Goal: Transaction & Acquisition: Purchase product/service

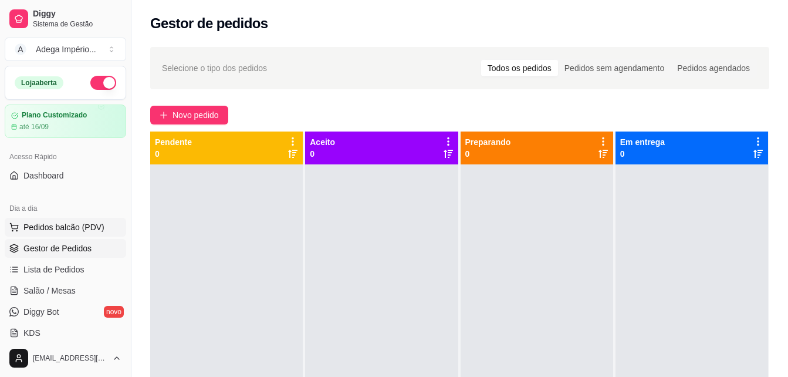
click at [60, 225] on span "Pedidos balcão (PDV)" at bounding box center [63, 227] width 81 height 12
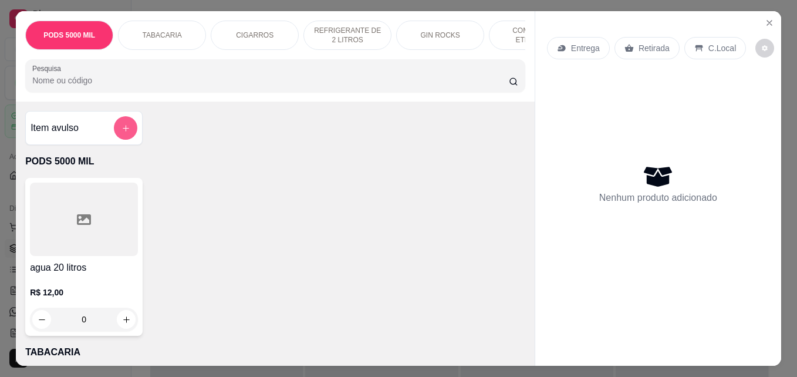
click at [121, 132] on icon "add-separate-item" at bounding box center [125, 128] width 9 height 9
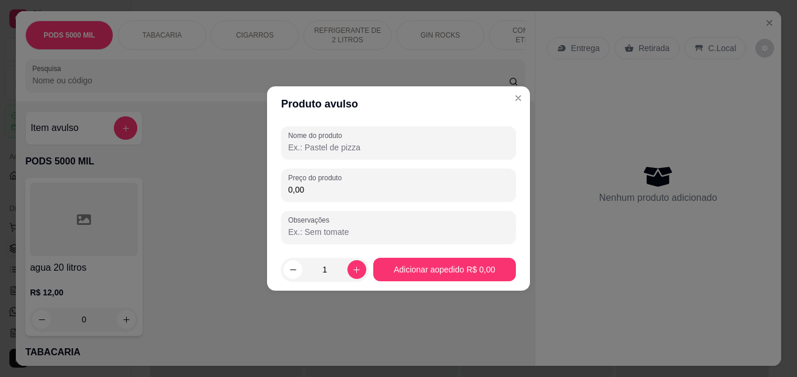
click at [317, 148] on input "Nome do produto" at bounding box center [398, 147] width 221 height 12
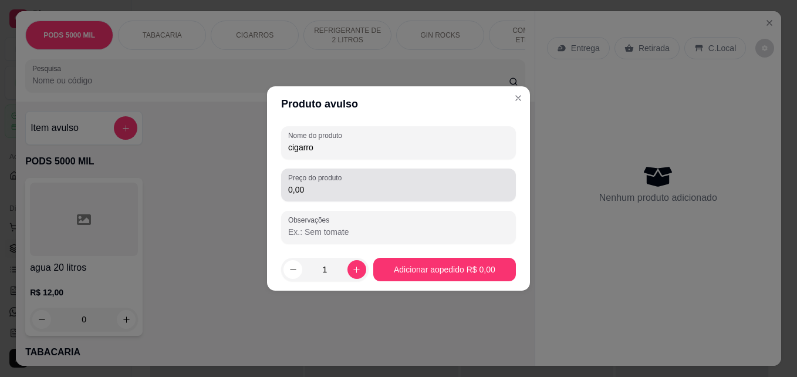
type input "cigarro"
click at [305, 193] on input "0,00" at bounding box center [398, 190] width 221 height 12
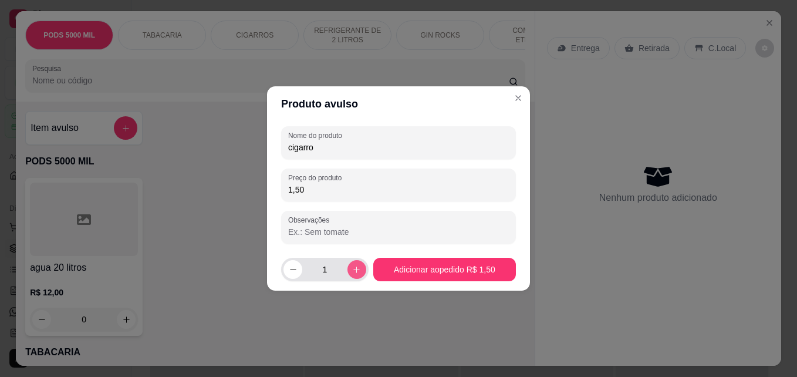
type input "1,50"
click at [357, 268] on icon "increase-product-quantity" at bounding box center [356, 269] width 9 height 9
type input "4"
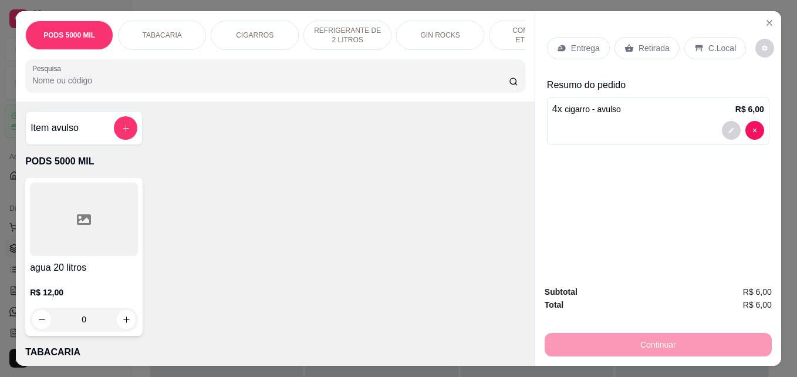
click at [644, 42] on p "Retirada" at bounding box center [653, 48] width 31 height 12
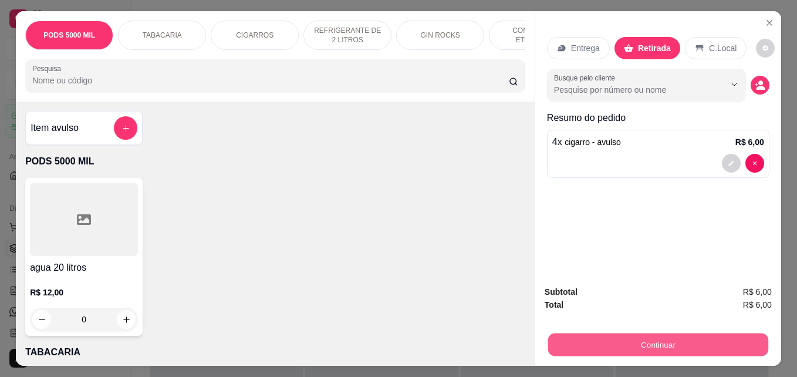
click at [647, 337] on button "Continuar" at bounding box center [658, 344] width 220 height 23
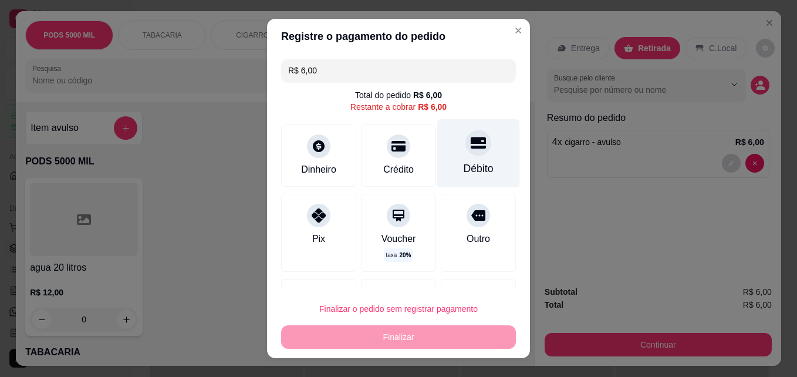
click at [465, 163] on div "Débito" at bounding box center [479, 168] width 30 height 15
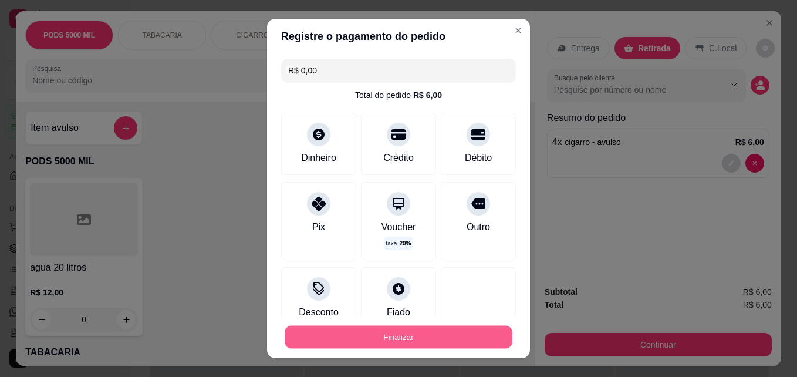
click at [396, 337] on button "Finalizar" at bounding box center [399, 337] width 228 height 23
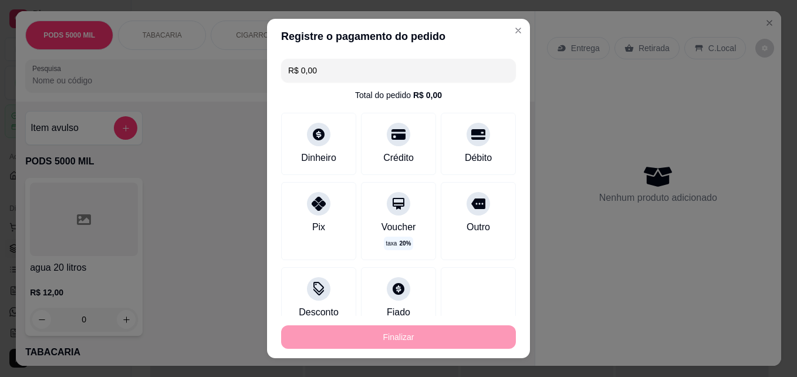
type input "-R$ 6,00"
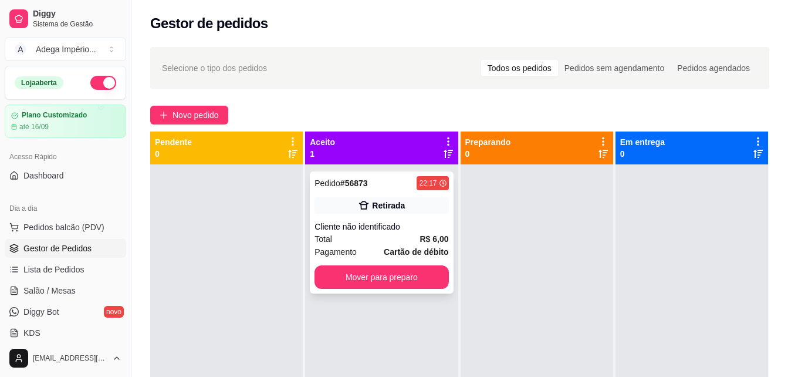
click at [421, 231] on div "Cliente não identificado" at bounding box center [382, 227] width 134 height 12
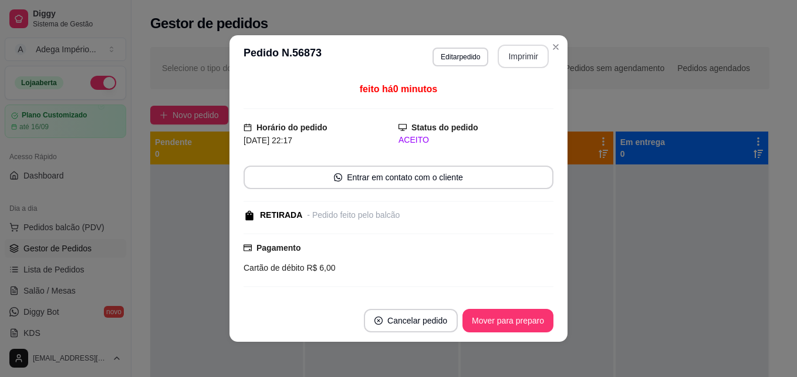
click at [529, 59] on button "Imprimir" at bounding box center [523, 56] width 51 height 23
click at [535, 312] on button "Mover para preparo" at bounding box center [507, 320] width 91 height 23
click at [535, 312] on div "Mover para preparo" at bounding box center [499, 320] width 107 height 23
click at [534, 312] on div "Mover para preparo" at bounding box center [499, 320] width 107 height 23
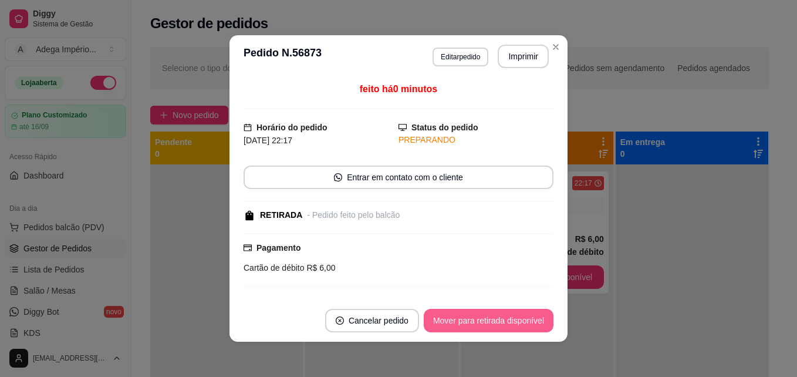
click at [532, 313] on button "Mover para retirada disponível" at bounding box center [489, 320] width 130 height 23
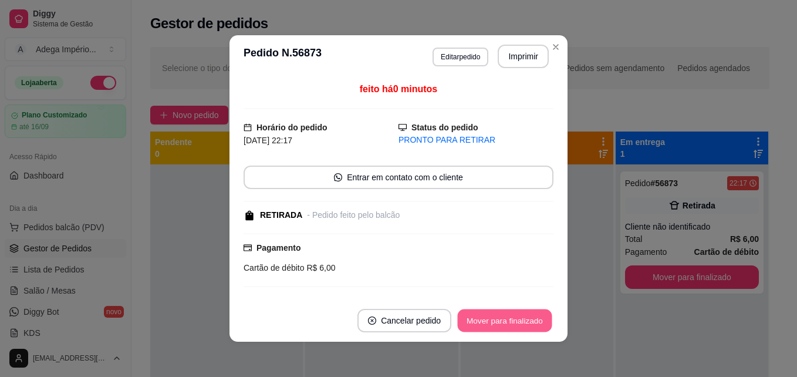
click at [532, 317] on button "Mover para finalizado" at bounding box center [505, 320] width 94 height 23
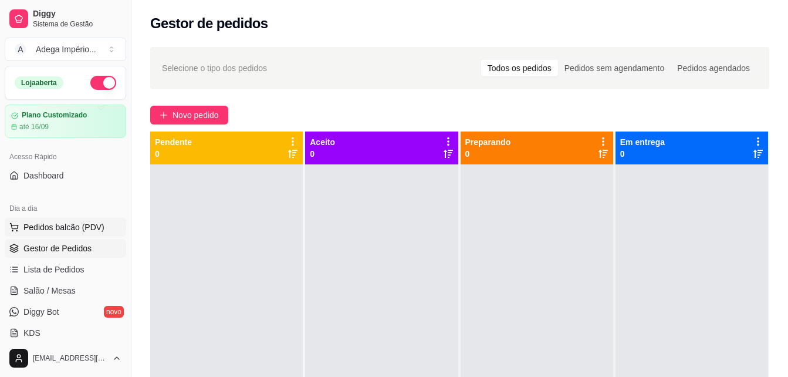
click at [55, 225] on span "Pedidos balcão (PDV)" at bounding box center [63, 227] width 81 height 12
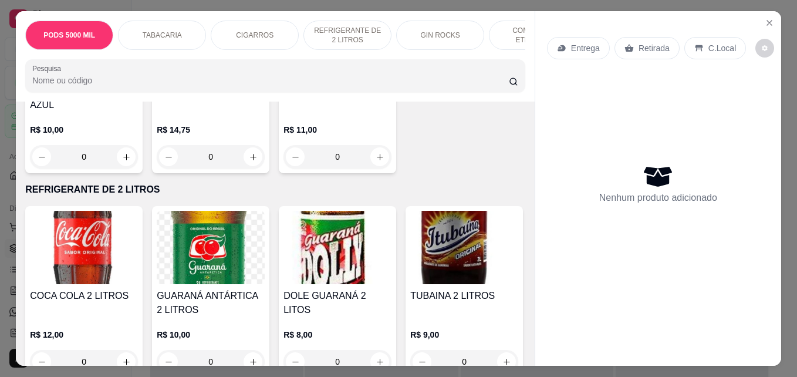
scroll to position [587, 0]
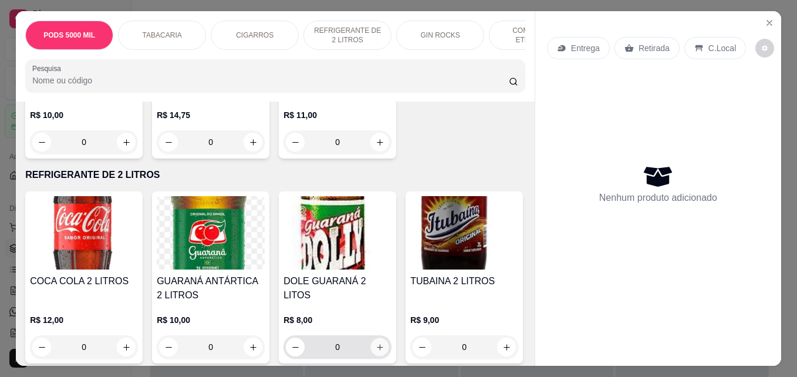
click at [379, 348] on icon "increase-product-quantity" at bounding box center [380, 347] width 9 height 9
type input "1"
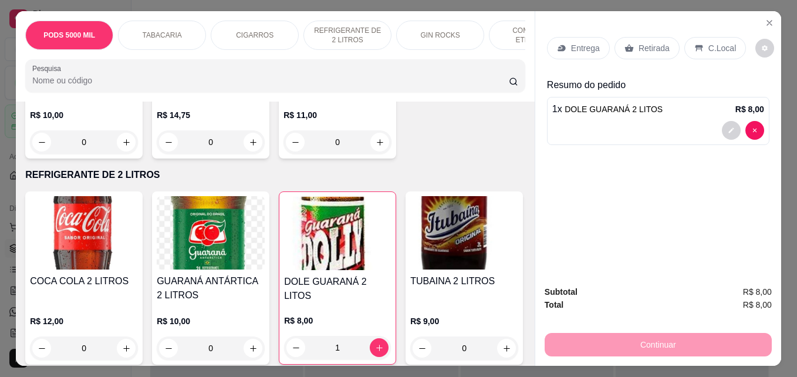
click at [654, 43] on p "Retirada" at bounding box center [653, 48] width 31 height 12
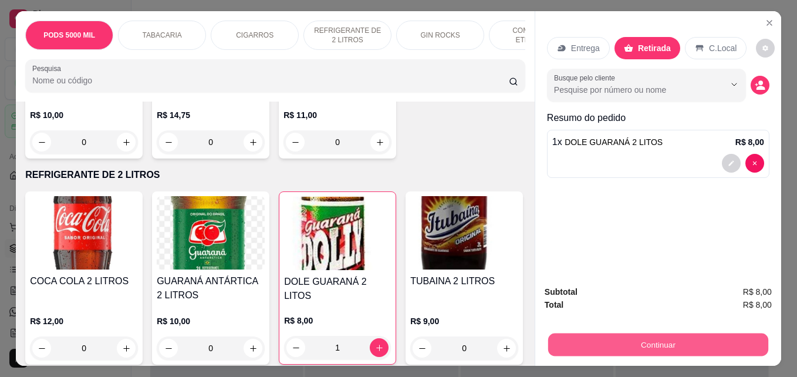
click at [684, 339] on button "Continuar" at bounding box center [658, 344] width 220 height 23
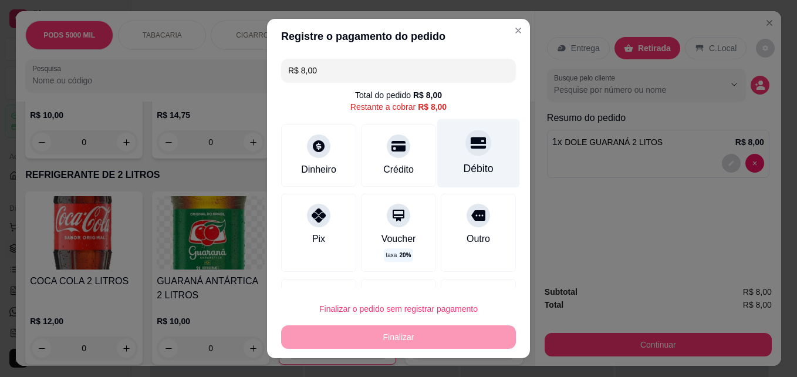
click at [444, 158] on div "Débito" at bounding box center [478, 153] width 83 height 69
type input "R$ 0,00"
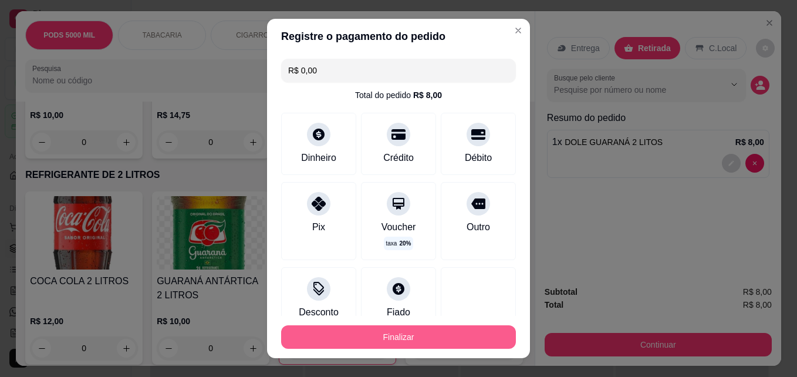
click at [394, 333] on button "Finalizar" at bounding box center [398, 336] width 235 height 23
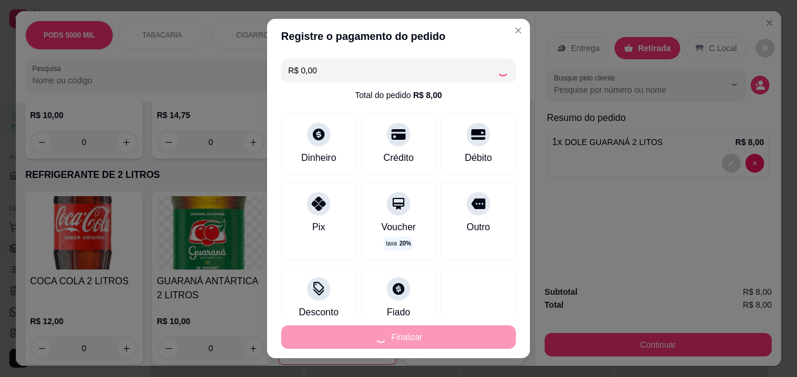
type input "0"
type input "-R$ 8,00"
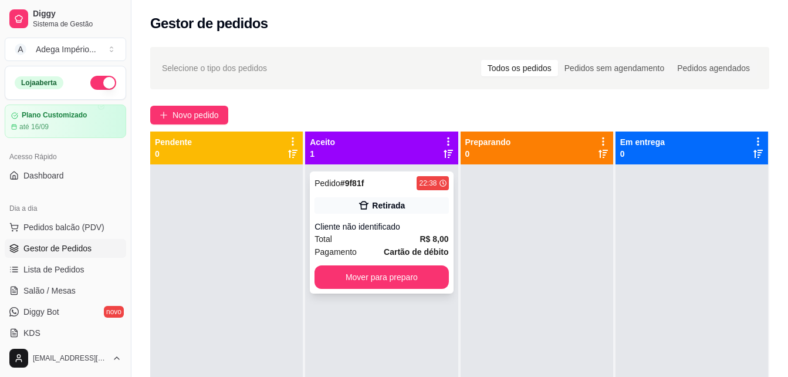
click at [409, 228] on div "Cliente não identificado" at bounding box center [382, 227] width 134 height 12
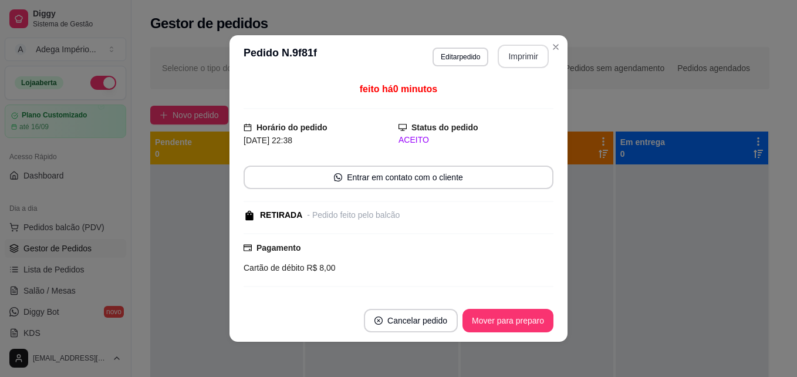
click at [519, 59] on button "Imprimir" at bounding box center [523, 56] width 51 height 23
click at [478, 315] on button "Mover para preparo" at bounding box center [507, 320] width 91 height 23
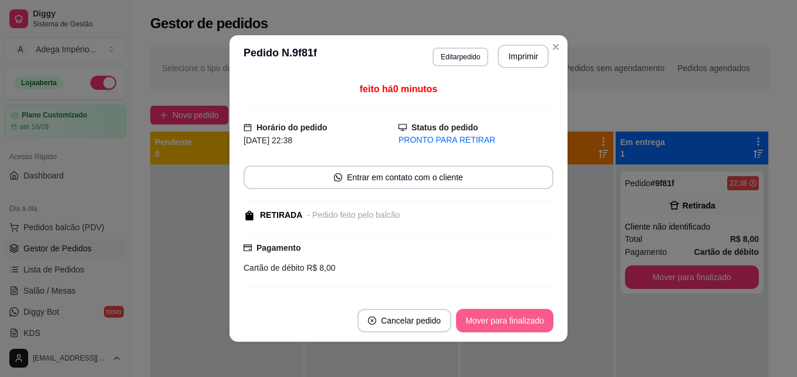
click at [512, 317] on button "Mover para finalizado" at bounding box center [504, 320] width 97 height 23
